Goal: Complete Application Form: Complete application form

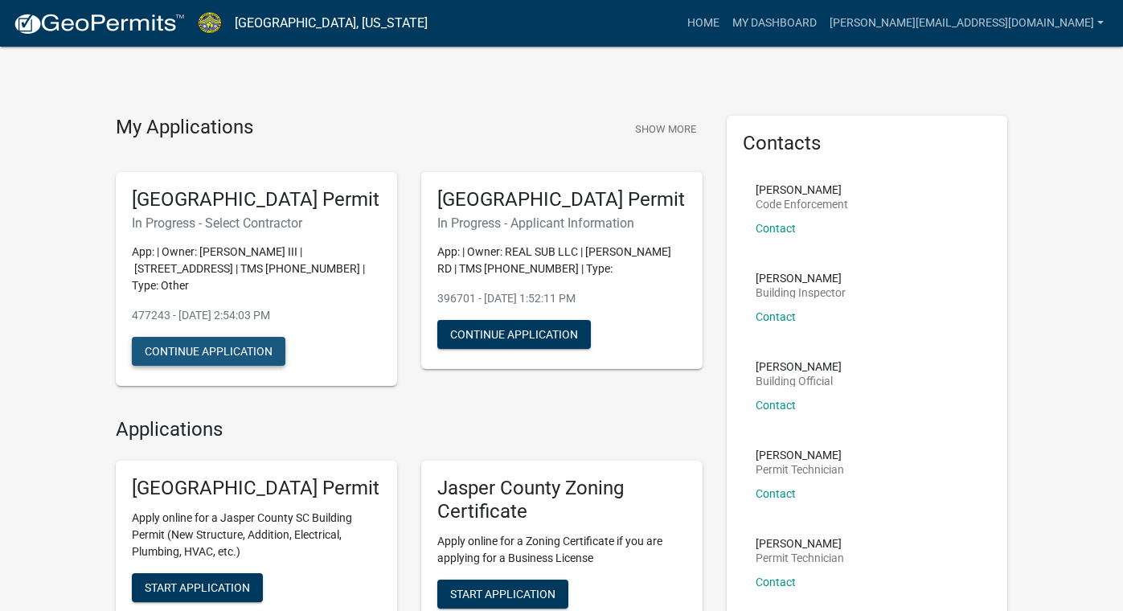
click at [187, 366] on button "Continue Application" at bounding box center [209, 351] width 154 height 29
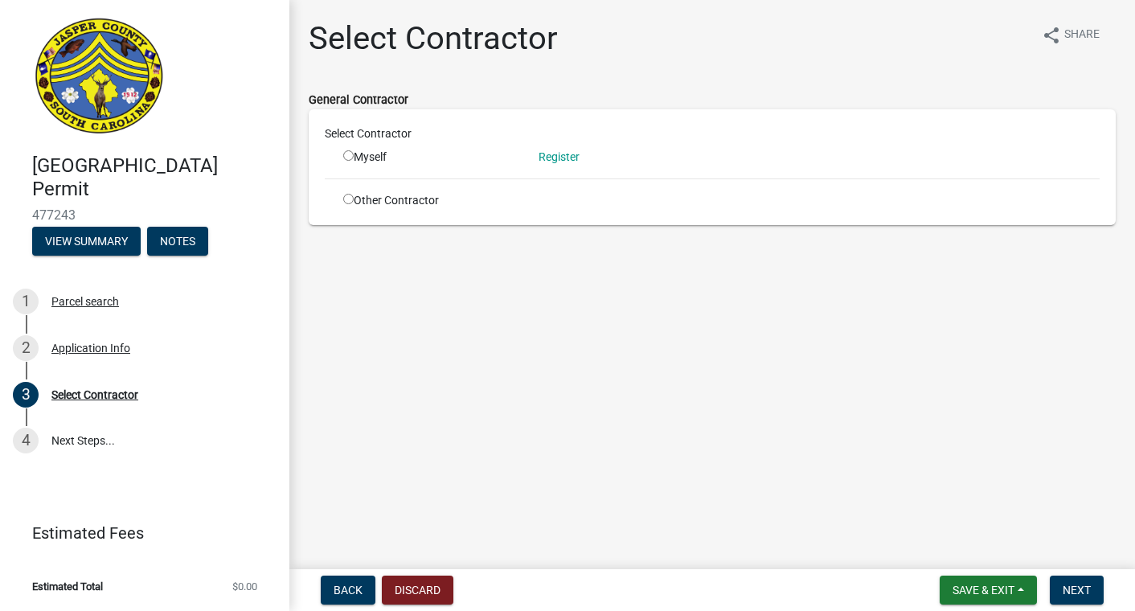
click at [353, 155] on input "radio" at bounding box center [348, 155] width 10 height 10
radio input "true"
click at [352, 155] on input "radio" at bounding box center [348, 155] width 10 height 10
click at [560, 161] on link "Register" at bounding box center [559, 156] width 41 height 13
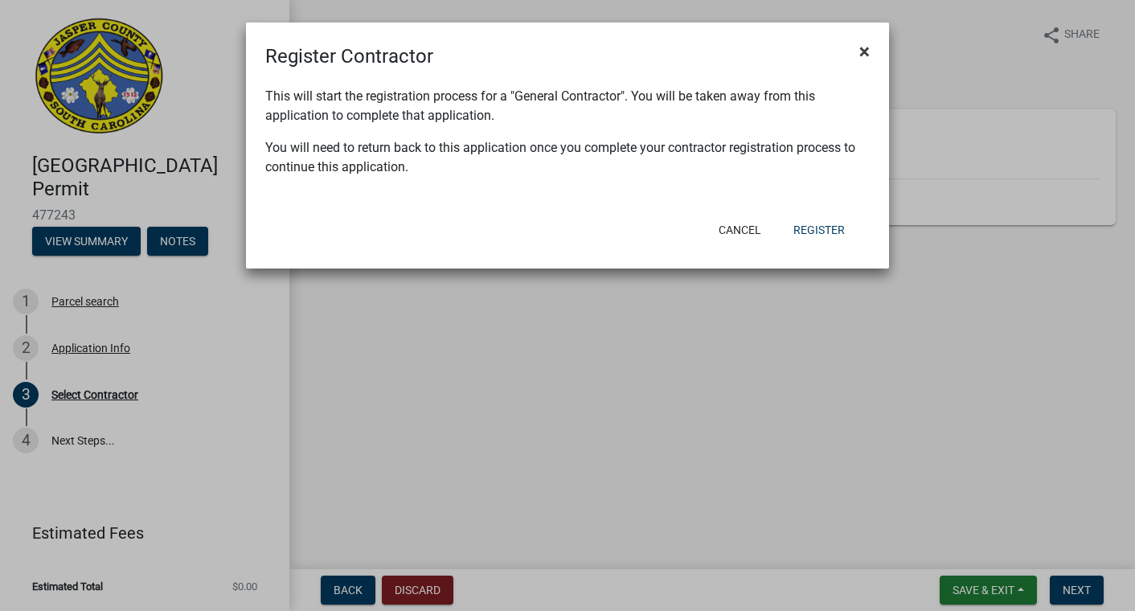
click at [866, 48] on span "×" at bounding box center [864, 51] width 10 height 23
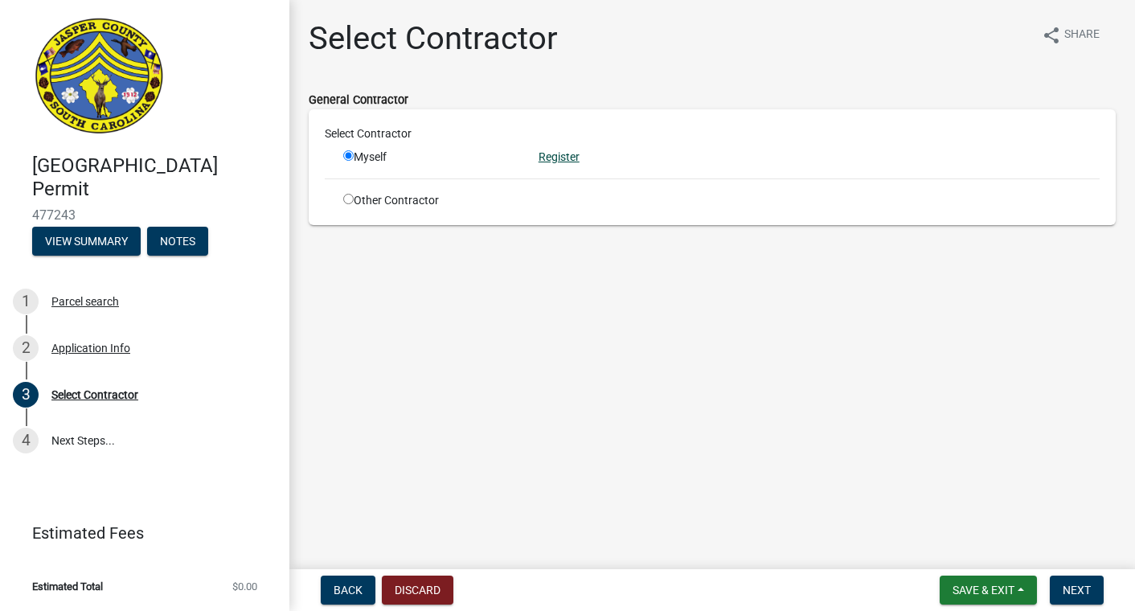
click at [577, 159] on link "Register" at bounding box center [559, 156] width 41 height 13
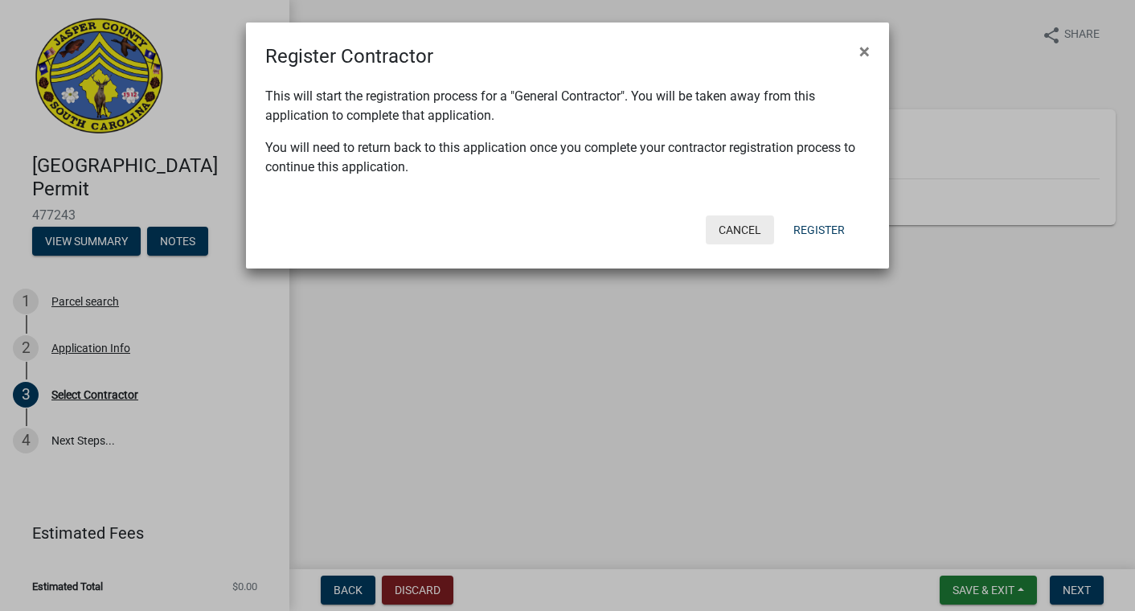
click at [738, 218] on button "Cancel" at bounding box center [740, 229] width 68 height 29
